Goal: Navigation & Orientation: Find specific page/section

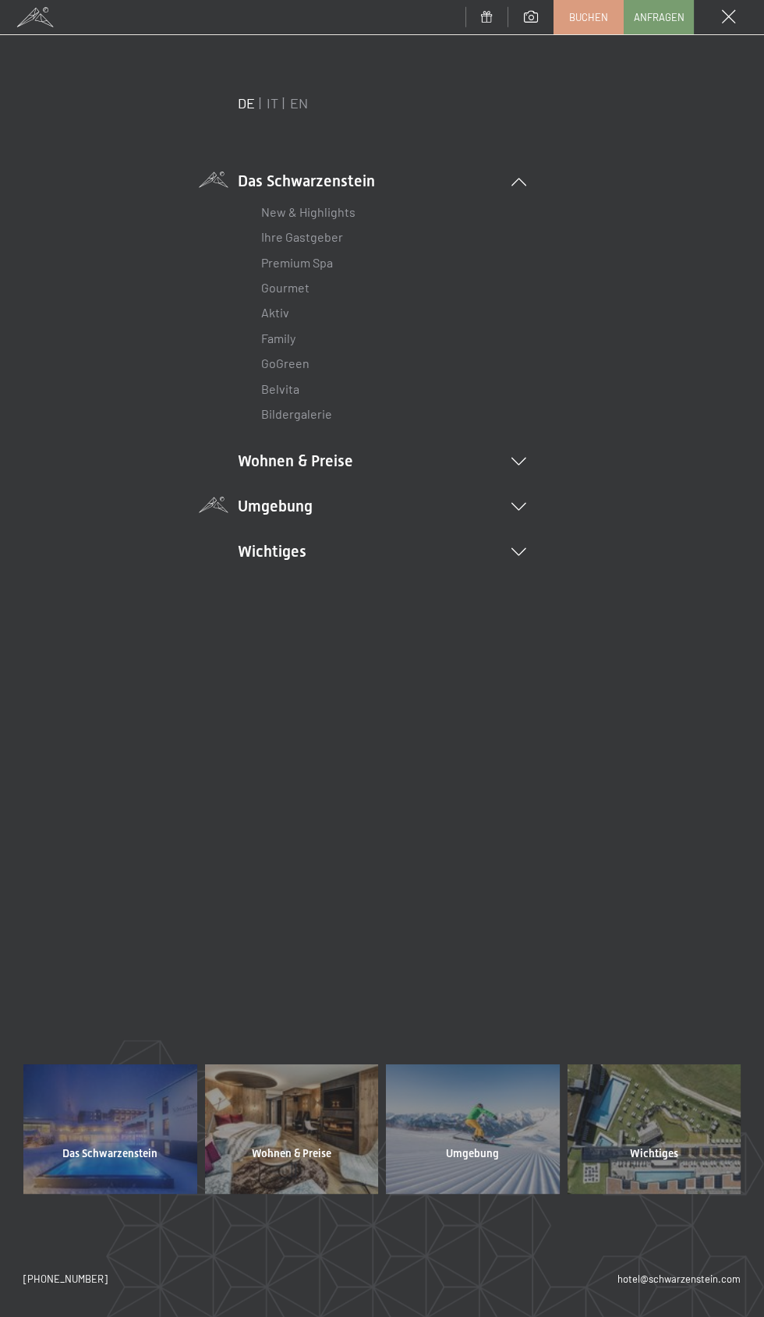
click at [520, 507] on icon at bounding box center [518, 507] width 15 height 8
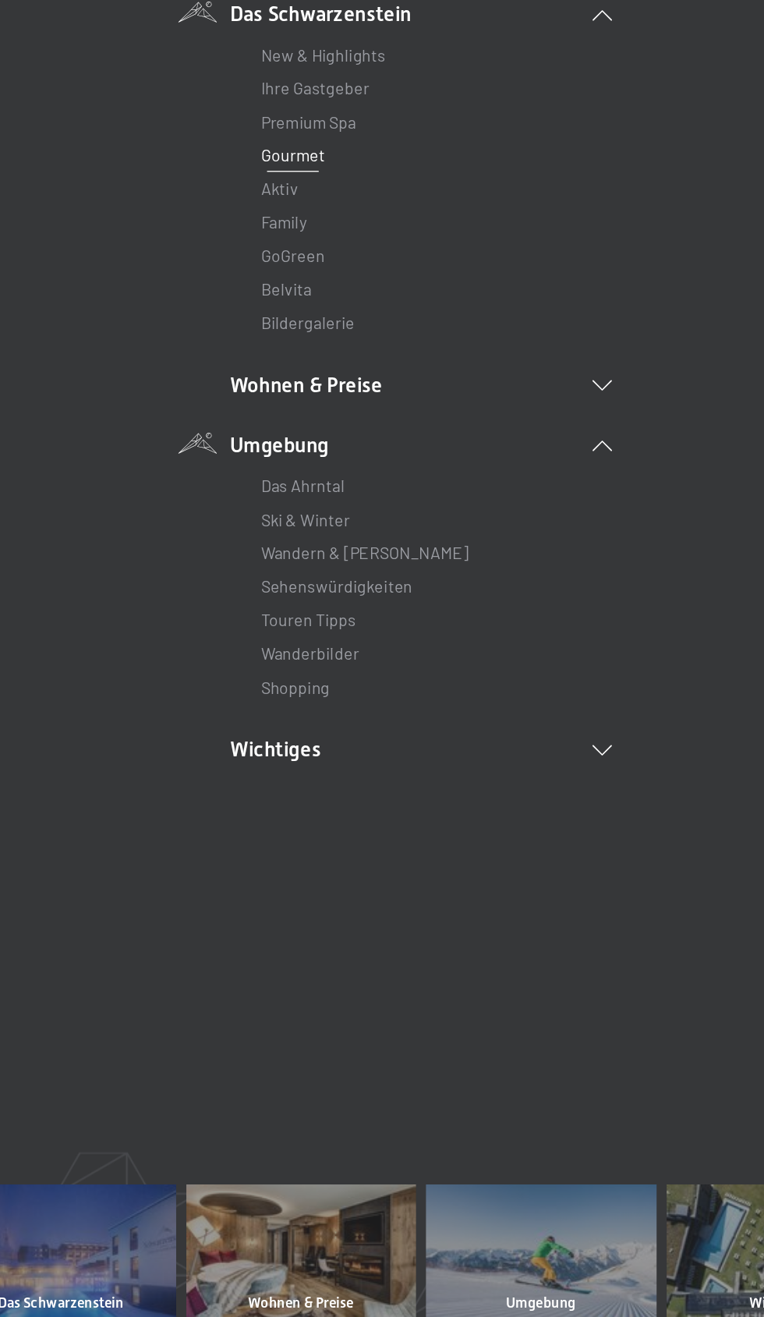
click at [295, 289] on link "Gourmet" at bounding box center [285, 287] width 48 height 15
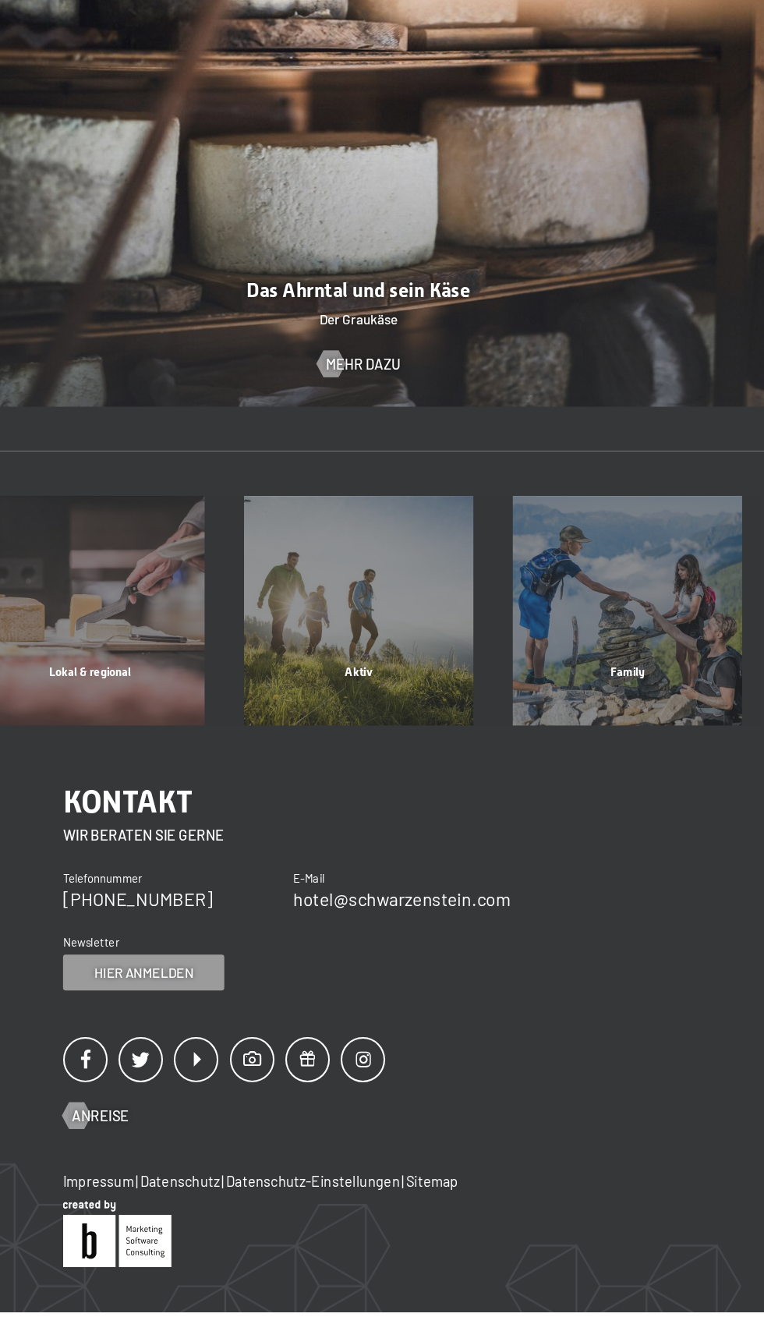
scroll to position [4599, 0]
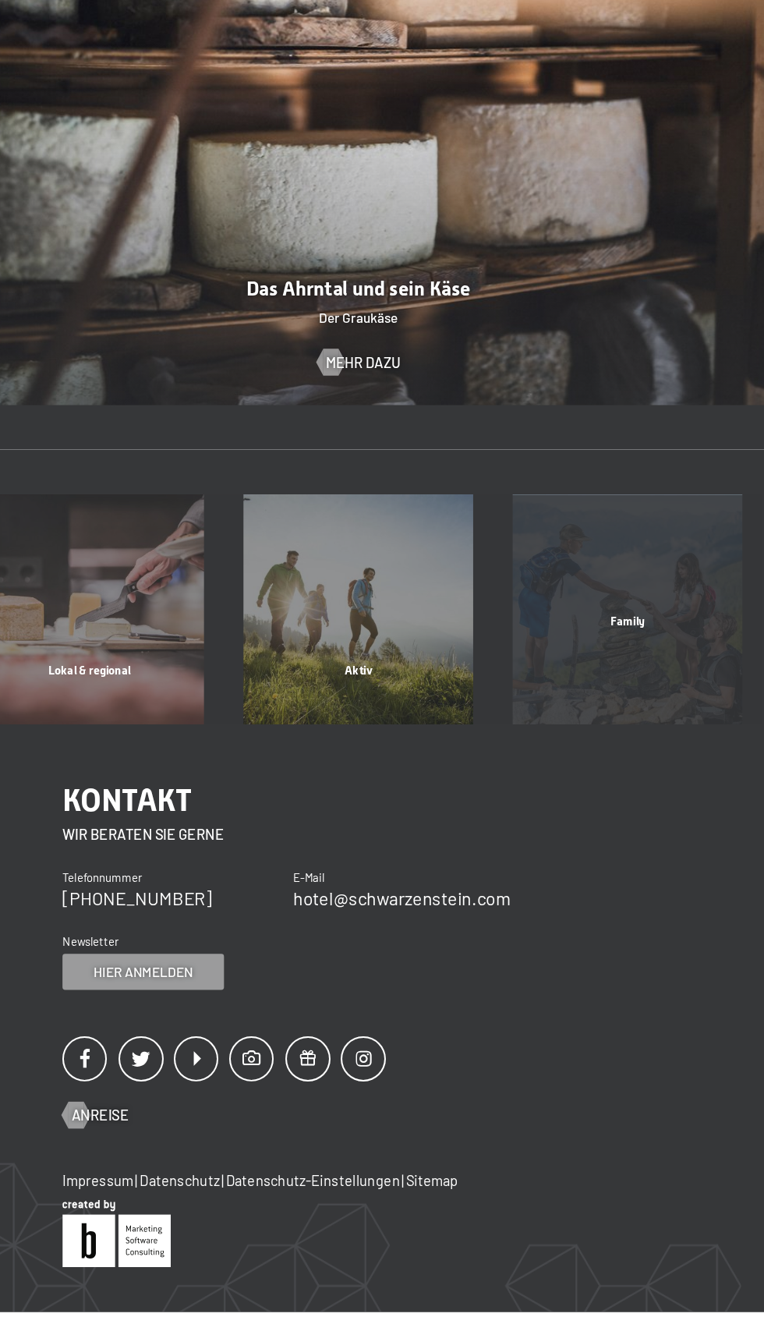
click at [634, 724] on div "Family" at bounding box center [616, 736] width 234 height 53
